Goal: Task Accomplishment & Management: Manage account settings

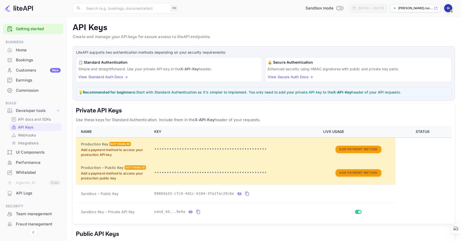
scroll to position [66, 0]
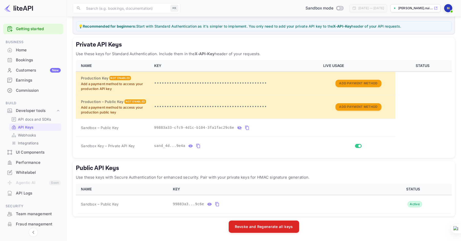
click at [39, 163] on div "Performance" at bounding box center [38, 163] width 45 height 6
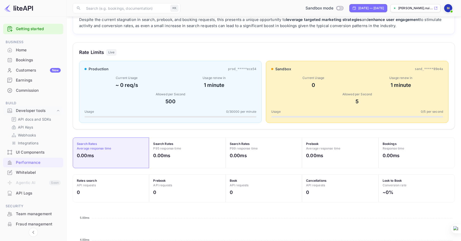
scroll to position [9, 0]
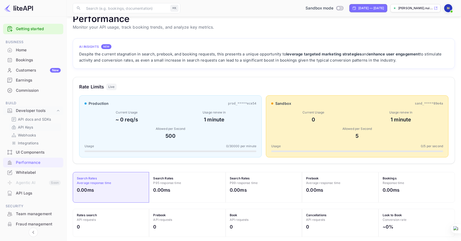
click at [31, 128] on p "API Keys" at bounding box center [25, 127] width 15 height 5
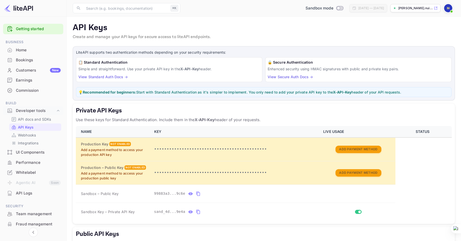
click at [38, 30] on link "Getting started" at bounding box center [38, 29] width 45 height 6
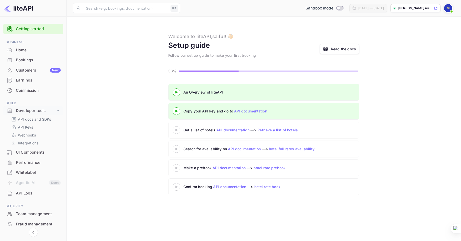
click at [178, 131] on icon at bounding box center [176, 130] width 18 height 3
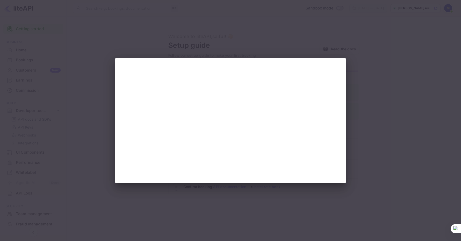
click at [390, 84] on div at bounding box center [230, 120] width 461 height 241
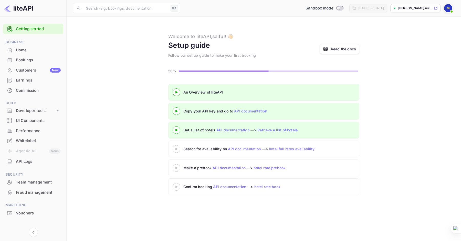
click at [237, 129] on link "API documentation" at bounding box center [232, 130] width 33 height 4
click at [274, 130] on link "Retrieve a list of hotels" at bounding box center [277, 130] width 40 height 4
click at [30, 109] on div "Developer tools" at bounding box center [36, 111] width 40 height 6
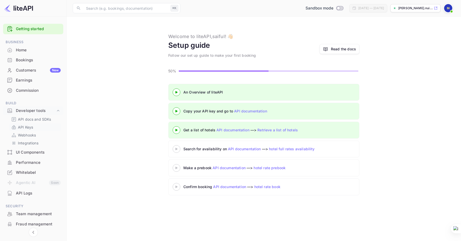
click at [32, 125] on p "API Keys" at bounding box center [25, 127] width 15 height 5
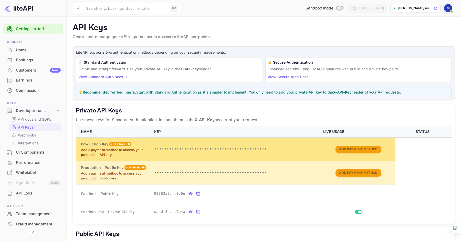
scroll to position [66, 0]
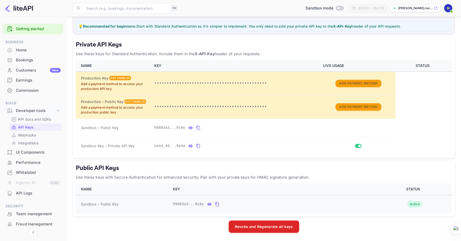
click at [217, 204] on icon "public api keys table" at bounding box center [217, 204] width 5 height 6
click at [25, 29] on link "Getting started" at bounding box center [38, 29] width 45 height 6
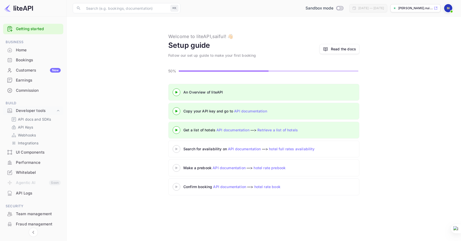
click at [176, 111] on 3 at bounding box center [176, 111] width 2 height 2
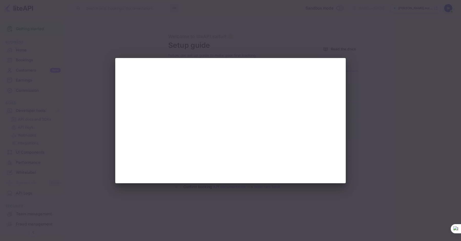
click at [76, 86] on div at bounding box center [230, 120] width 461 height 241
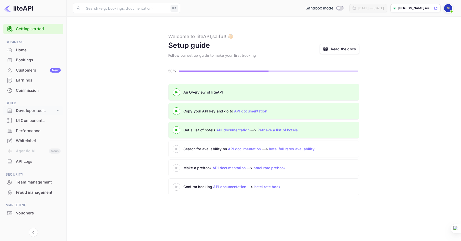
click at [57, 110] on icon at bounding box center [58, 110] width 5 height 5
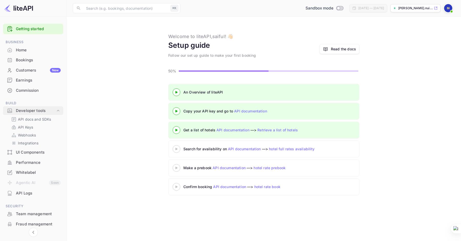
click at [33, 110] on div "Developer tools" at bounding box center [36, 111] width 40 height 6
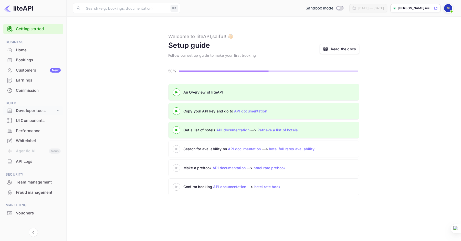
click at [24, 110] on div "Developer tools" at bounding box center [36, 111] width 40 height 6
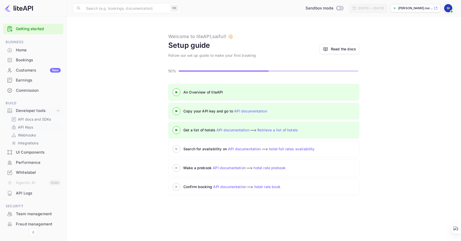
click at [27, 126] on p "API Keys" at bounding box center [25, 127] width 15 height 5
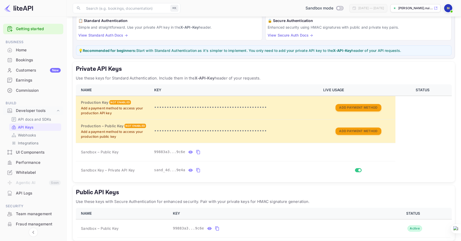
scroll to position [66, 0]
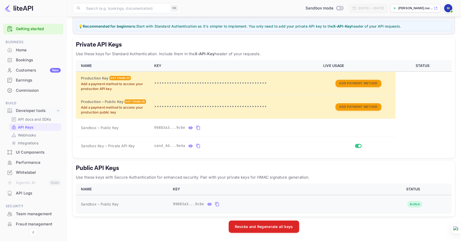
click at [208, 204] on icon "public api keys table" at bounding box center [209, 204] width 4 height 3
click at [193, 146] on button "private api keys table" at bounding box center [190, 146] width 7 height 8
click at [258, 145] on icon "private api keys table" at bounding box center [258, 146] width 5 height 6
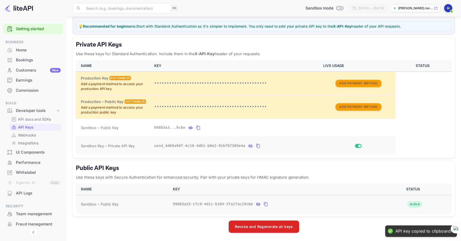
click at [250, 145] on icon "private api keys table" at bounding box center [250, 146] width 5 height 6
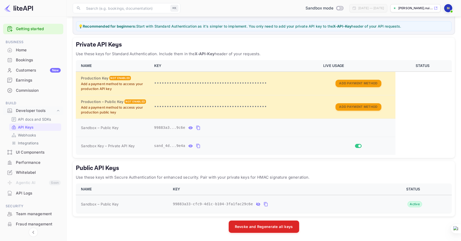
click at [191, 128] on icon "private api keys table" at bounding box center [190, 127] width 4 height 3
click at [248, 126] on icon "private api keys table" at bounding box center [247, 128] width 5 height 6
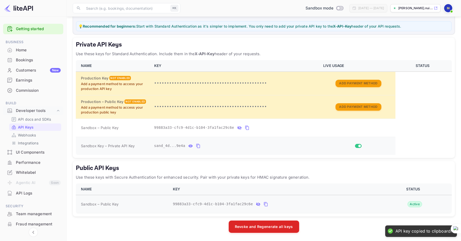
click at [200, 146] on icon "private api keys table" at bounding box center [198, 146] width 4 height 4
click at [247, 127] on icon "private api keys table" at bounding box center [247, 128] width 5 height 6
click at [192, 145] on icon "private api keys table" at bounding box center [190, 146] width 4 height 3
click at [259, 204] on icon "public api keys table" at bounding box center [258, 205] width 4 height 4
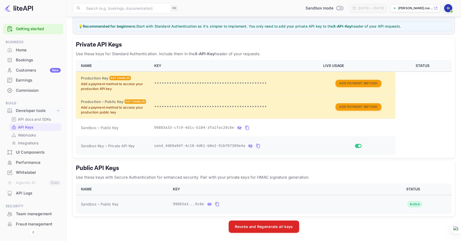
click at [357, 146] on input "Switch" at bounding box center [359, 146] width 9 height 3
checkbox input "false"
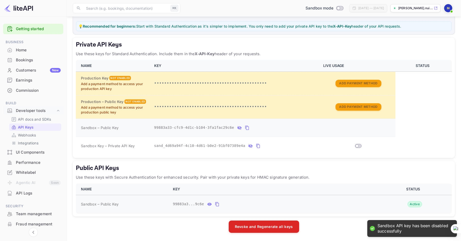
click at [349, 129] on td "private api keys table" at bounding box center [357, 128] width 75 height 18
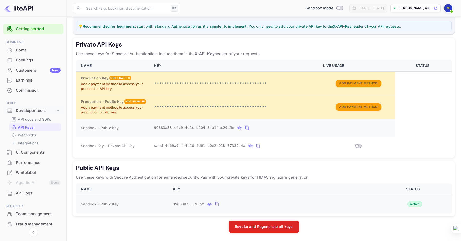
click at [345, 131] on td "private api keys table" at bounding box center [357, 128] width 75 height 18
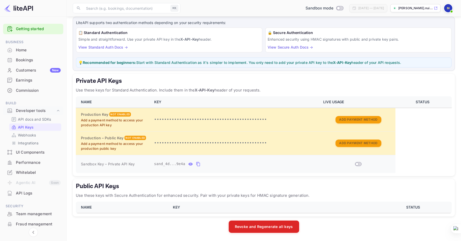
click at [190, 164] on icon "private api keys table" at bounding box center [190, 164] width 5 height 6
click at [359, 164] on input "Switch" at bounding box center [356, 164] width 9 height 3
checkbox input "true"
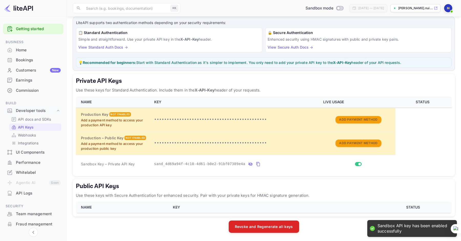
click at [251, 163] on icon "private api keys table" at bounding box center [250, 165] width 4 height 4
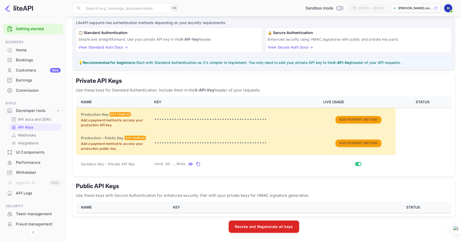
click at [189, 164] on icon "private api keys table" at bounding box center [190, 164] width 4 height 3
click at [257, 164] on icon "private api keys table" at bounding box center [258, 164] width 4 height 4
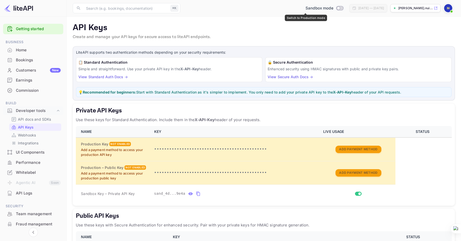
click at [333, 7] on input "Switch to Production mode" at bounding box center [338, 7] width 10 height 3
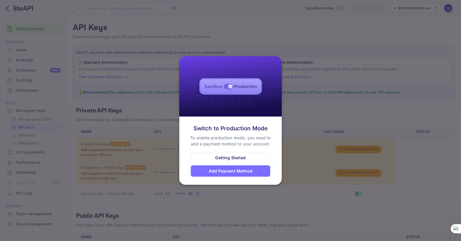
click at [246, 158] on div "Getting Started" at bounding box center [230, 157] width 79 height 11
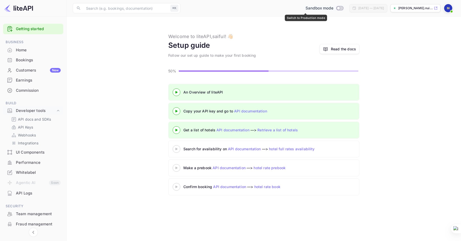
click at [333, 9] on input "Switch to Production mode" at bounding box center [338, 7] width 10 height 3
checkbox input "false"
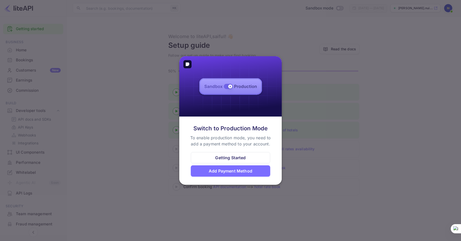
click at [241, 89] on img at bounding box center [230, 86] width 102 height 61
click at [255, 156] on div "Getting Started" at bounding box center [230, 157] width 79 height 11
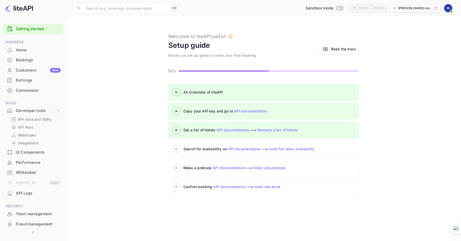
click at [31, 120] on p "API docs and SDKs" at bounding box center [34, 119] width 33 height 5
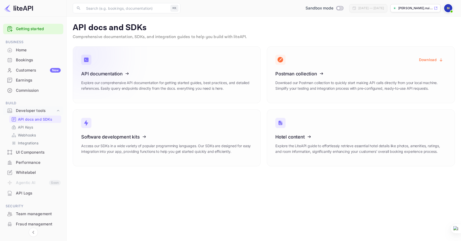
click at [154, 60] on link "API documentation Explore our comprehensive API documentation for getting start…" at bounding box center [167, 74] width 188 height 57
click at [38, 126] on link "API Keys" at bounding box center [35, 127] width 48 height 5
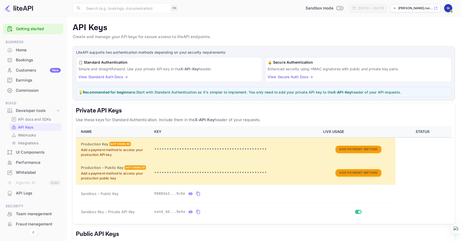
scroll to position [66, 0]
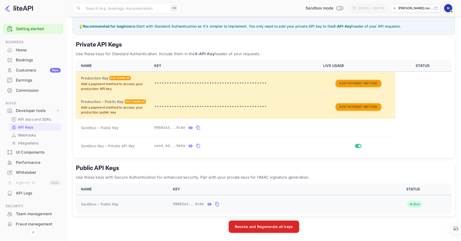
click at [209, 204] on icon "public api keys table" at bounding box center [209, 204] width 4 height 3
click at [265, 202] on icon "public api keys table" at bounding box center [266, 204] width 4 height 4
click at [191, 146] on icon "private api keys table" at bounding box center [190, 146] width 5 height 6
click at [257, 146] on icon "private api keys table" at bounding box center [258, 146] width 5 height 6
click at [259, 146] on icon "private api keys table" at bounding box center [258, 146] width 4 height 4
